Goal: Information Seeking & Learning: Understand process/instructions

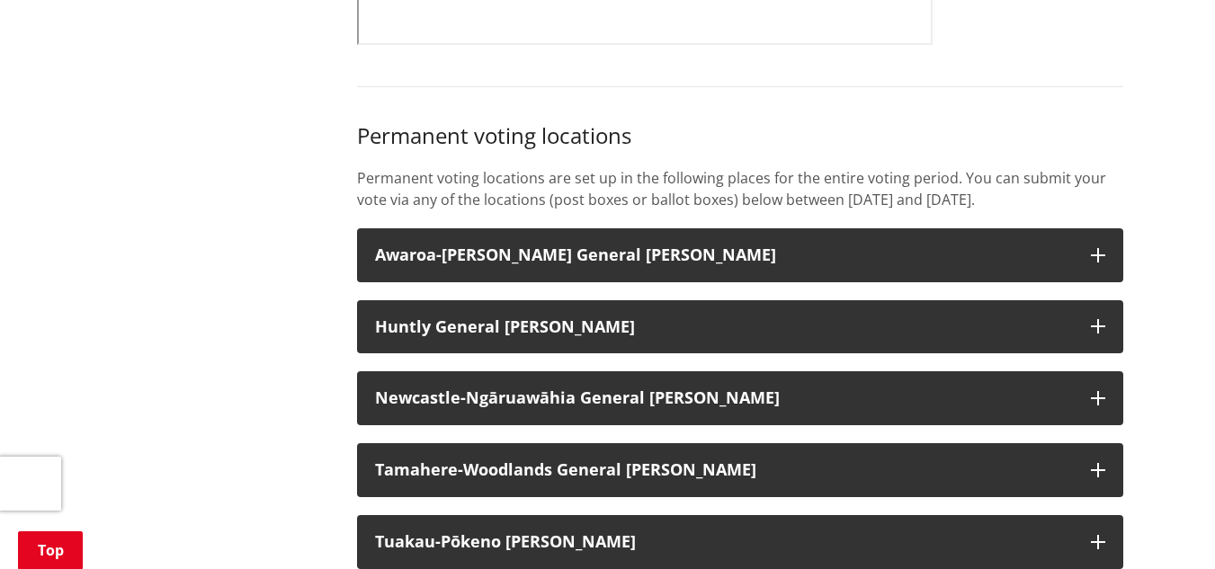
scroll to position [1413, 0]
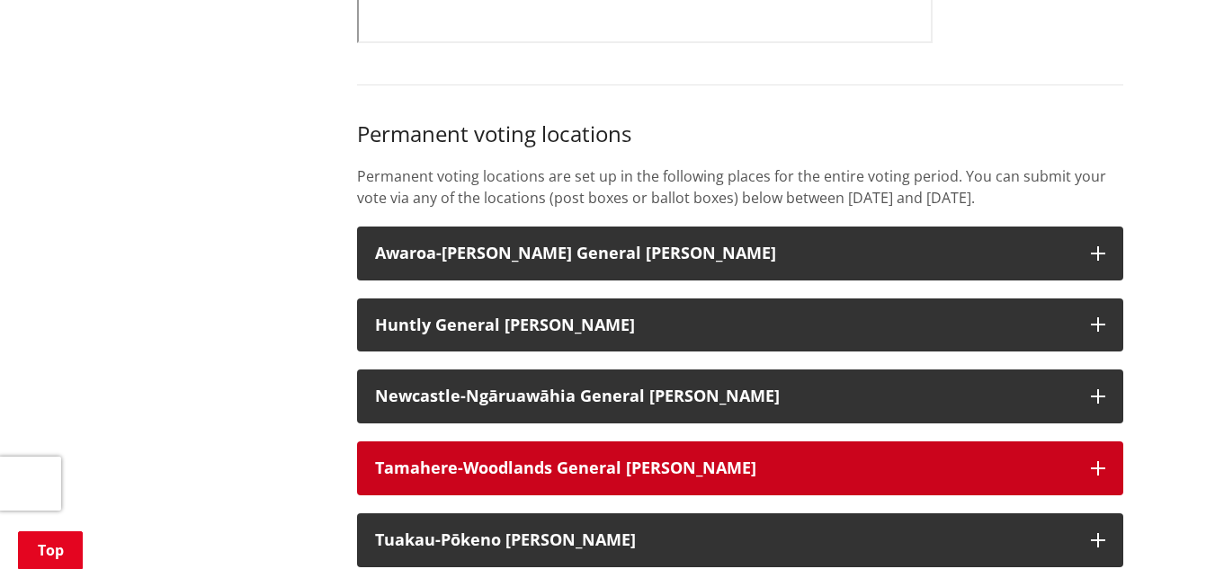
click at [491, 459] on strong "Tamahere-Woodlands General Ward" at bounding box center [565, 468] width 381 height 22
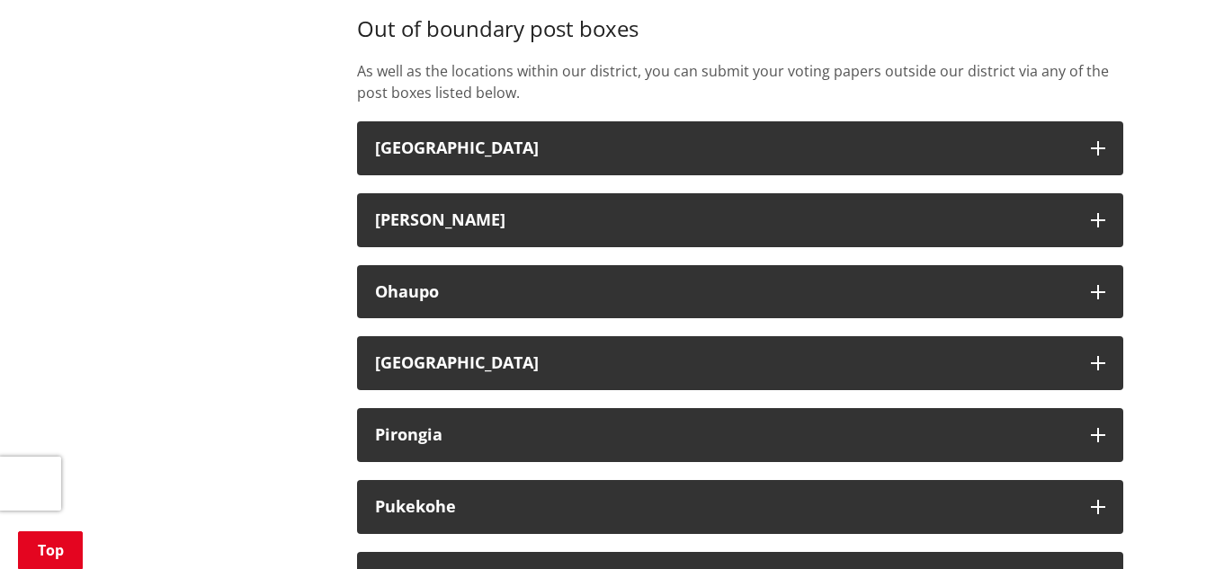
scroll to position [6337, 0]
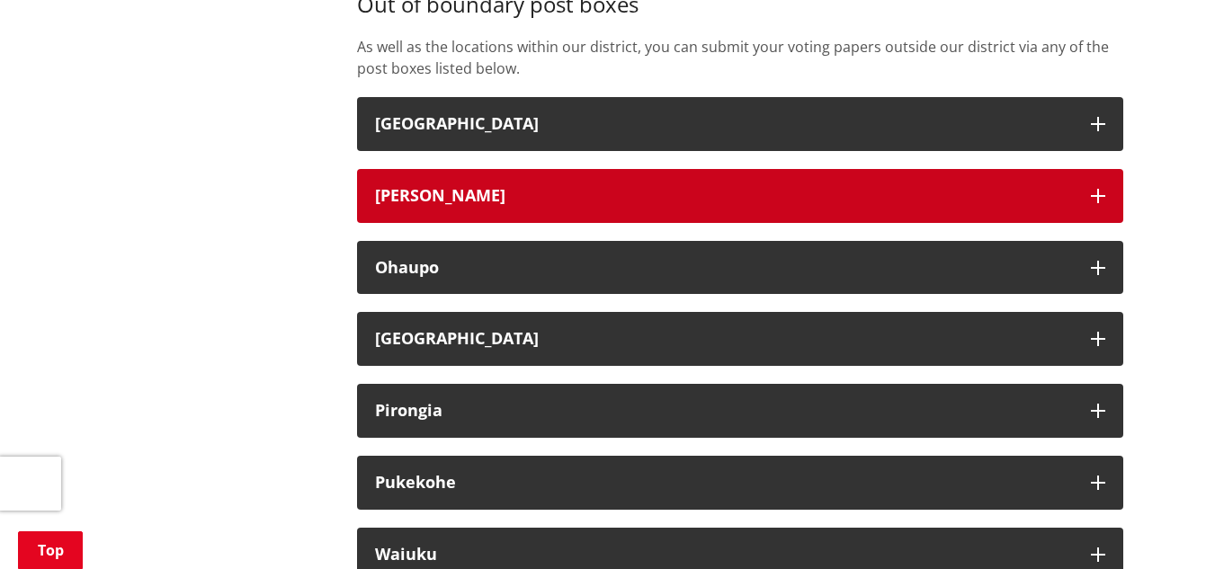
click at [1092, 189] on icon "button" at bounding box center [1098, 196] width 14 height 14
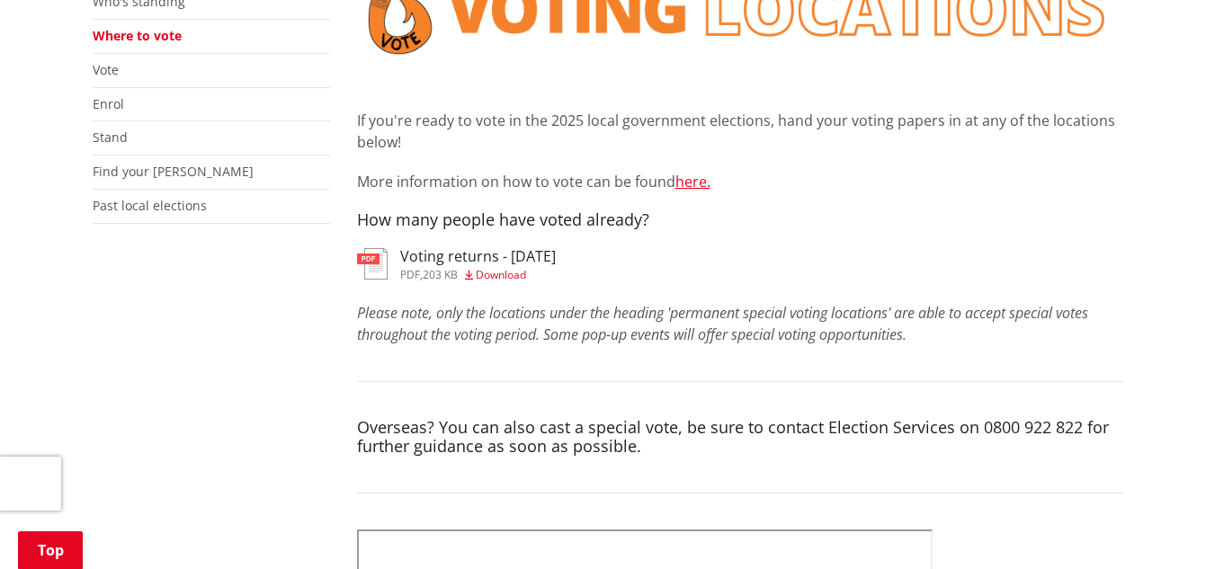
scroll to position [491, 0]
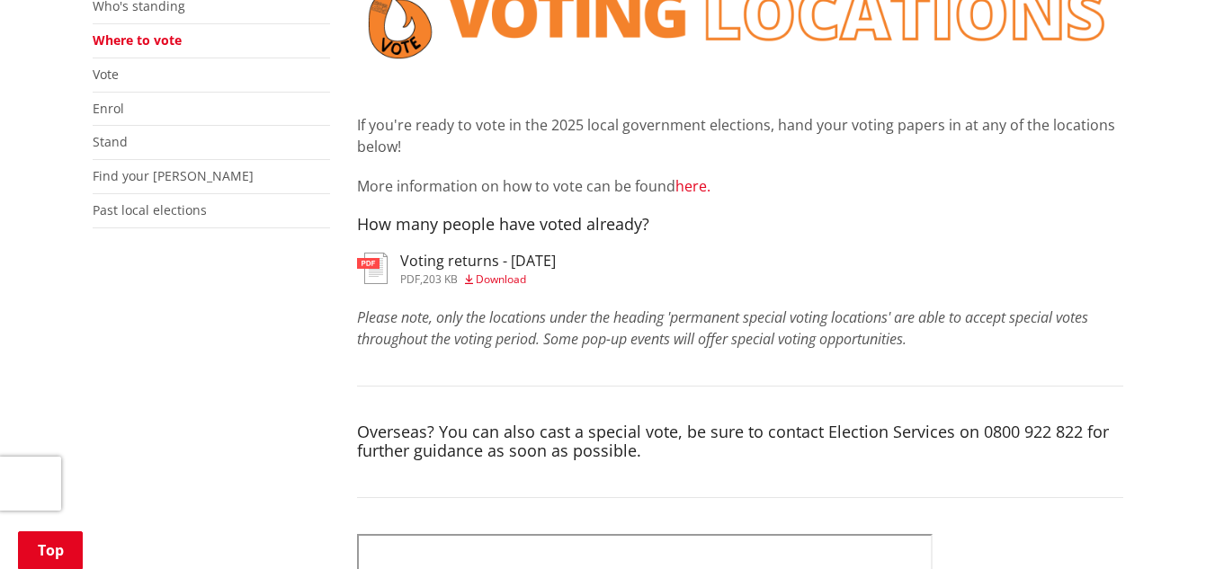
click at [685, 176] on link "here." at bounding box center [692, 186] width 35 height 20
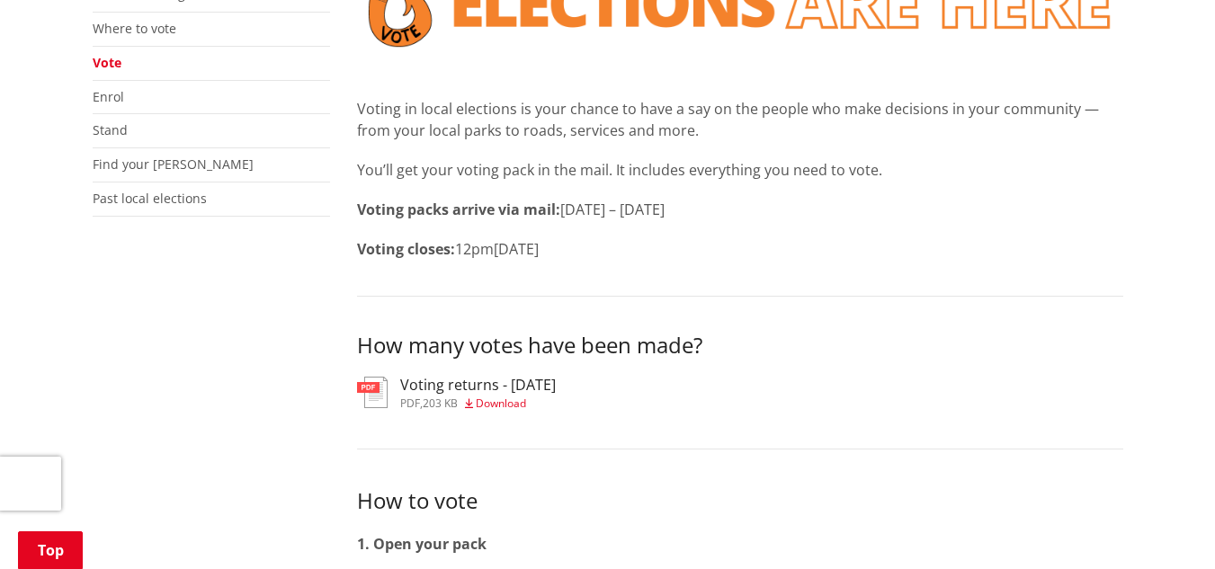
scroll to position [539, 0]
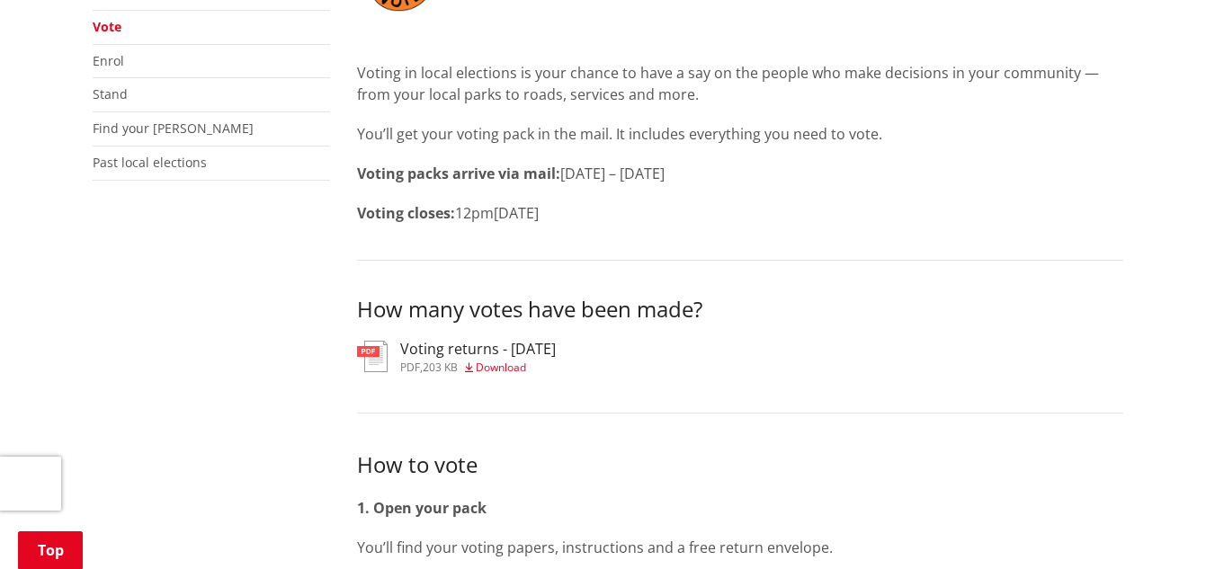
click at [504, 360] on span "Download" at bounding box center [501, 367] width 50 height 15
